Goal: Task Accomplishment & Management: Use online tool/utility

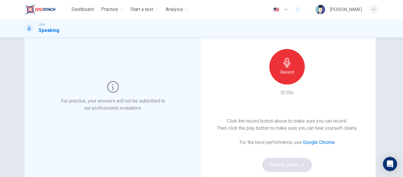
scroll to position [40, 0]
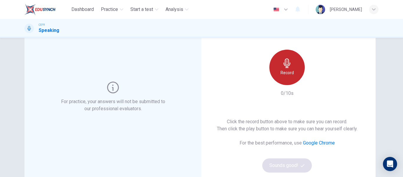
click at [286, 71] on h6 "Record" at bounding box center [286, 72] width 13 height 7
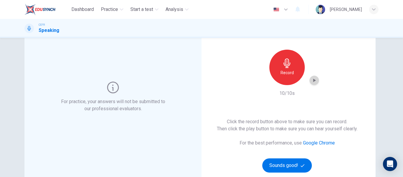
click at [315, 81] on icon "button" at bounding box center [314, 80] width 6 height 6
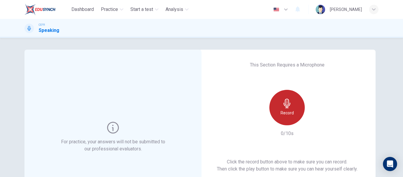
click at [285, 111] on h6 "Record" at bounding box center [286, 112] width 13 height 7
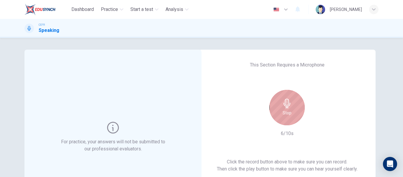
click at [285, 111] on h6 "Stop" at bounding box center [287, 112] width 9 height 7
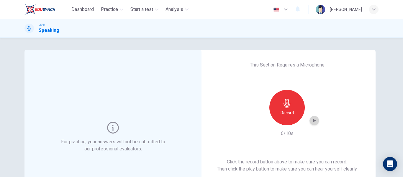
click at [313, 119] on icon "button" at bounding box center [314, 121] width 3 height 4
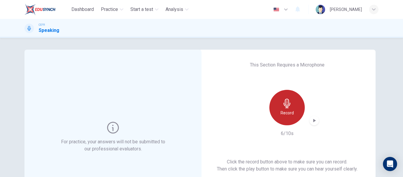
click at [293, 117] on div "Record" at bounding box center [286, 107] width 35 height 35
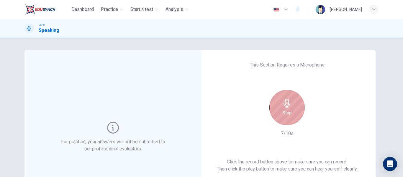
click at [293, 117] on div "Stop" at bounding box center [286, 107] width 35 height 35
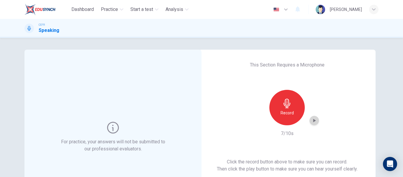
click at [315, 120] on icon "button" at bounding box center [314, 120] width 6 height 6
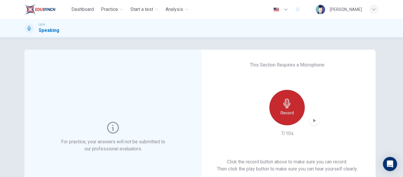
click at [283, 123] on div "Record" at bounding box center [286, 107] width 35 height 35
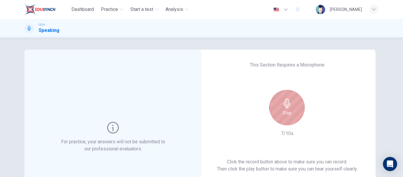
click at [283, 123] on div "Stop" at bounding box center [286, 107] width 35 height 35
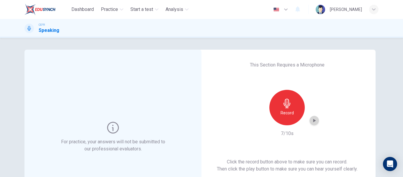
click at [315, 118] on icon "button" at bounding box center [314, 120] width 6 height 6
click at [288, 108] on div "Record" at bounding box center [286, 107] width 35 height 35
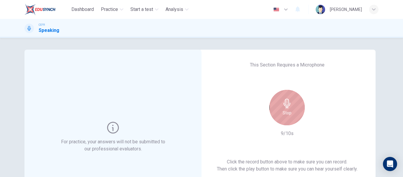
click at [288, 108] on div "Stop" at bounding box center [286, 107] width 35 height 35
click at [293, 117] on div "Stop" at bounding box center [286, 107] width 35 height 35
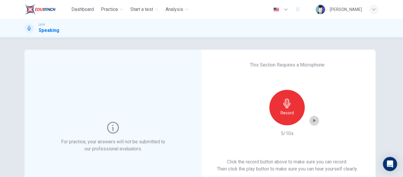
click at [313, 121] on icon "button" at bounding box center [314, 121] width 3 height 4
